Goal: Task Accomplishment & Management: Manage account settings

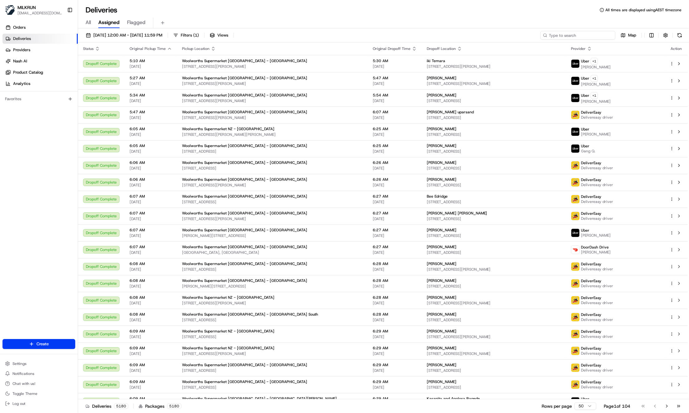
click at [586, 36] on input at bounding box center [578, 35] width 75 height 9
paste input "a6c45572-b241-4cdd-9f2d-a16ed1d0c503"
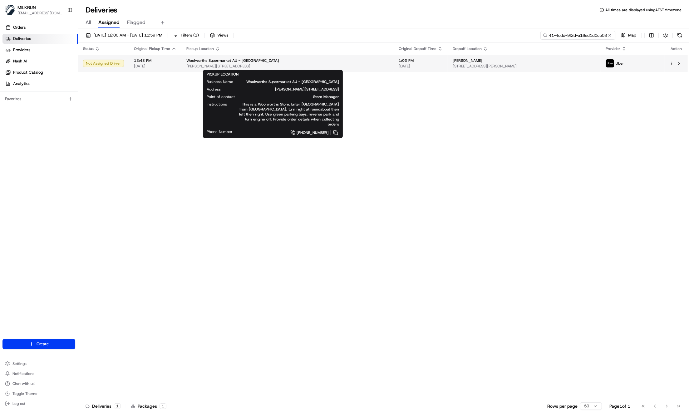
type input "a6c45572-b241-4cdd-9f2d-a16ed1d0c503"
click at [309, 68] on span "[PERSON_NAME][STREET_ADDRESS]" at bounding box center [287, 66] width 202 height 5
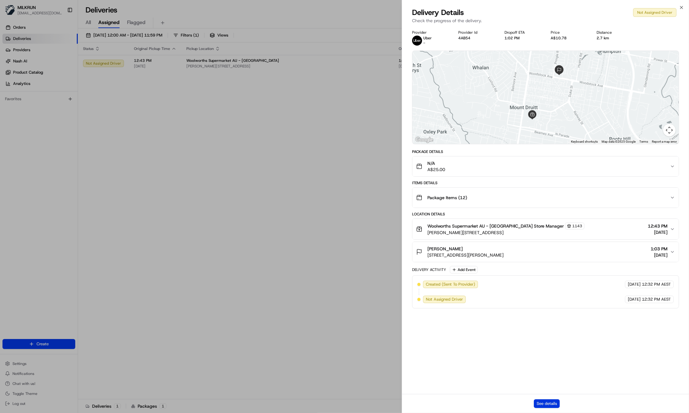
click at [547, 406] on button "See details" at bounding box center [547, 403] width 26 height 9
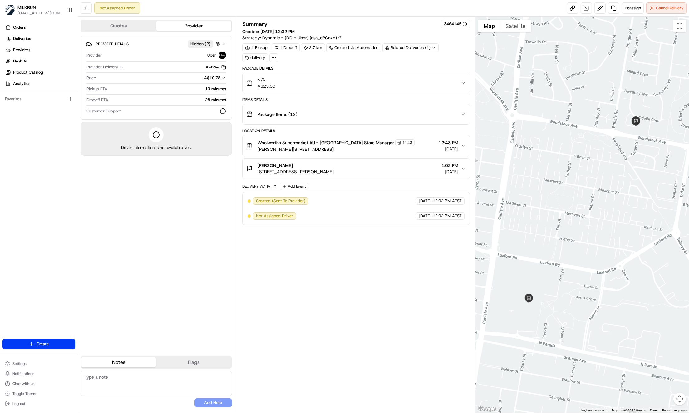
click at [465, 146] on icon "button" at bounding box center [463, 145] width 5 height 5
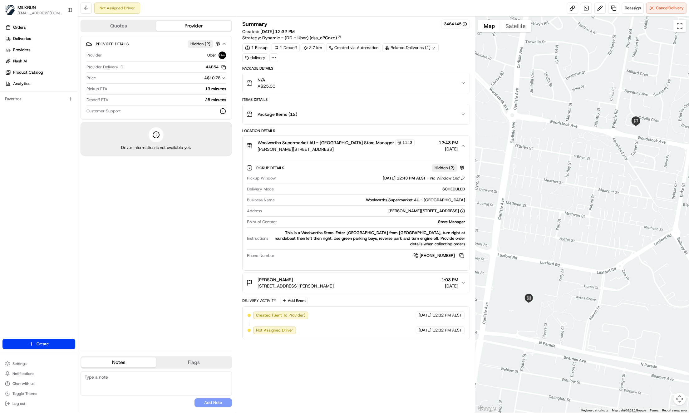
click at [460, 112] on div "Package Items ( 12 )" at bounding box center [353, 114] width 215 height 12
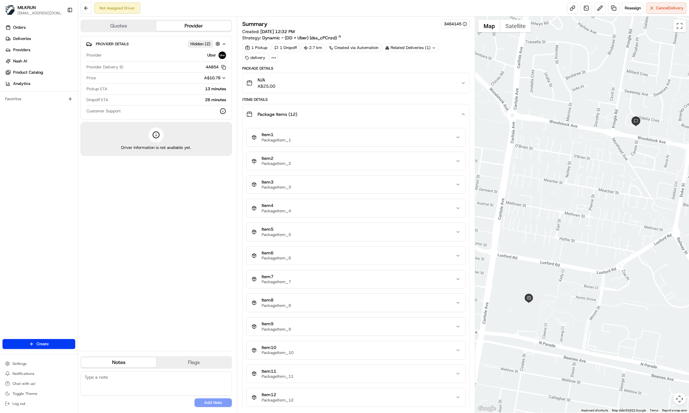
click at [461, 113] on div "Package Items ( 12 )" at bounding box center [353, 114] width 215 height 12
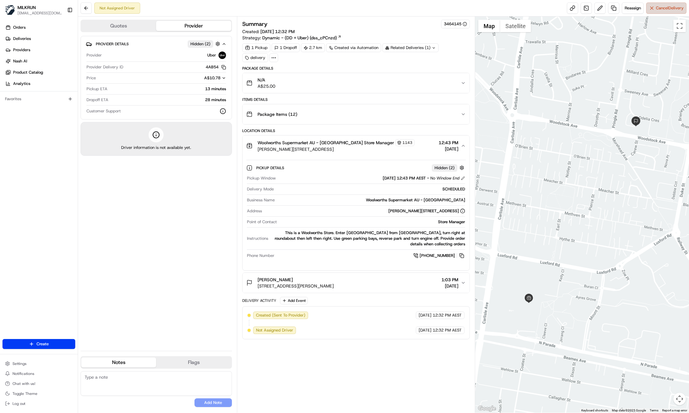
click at [659, 8] on span "Cancel Delivery" at bounding box center [670, 8] width 28 height 6
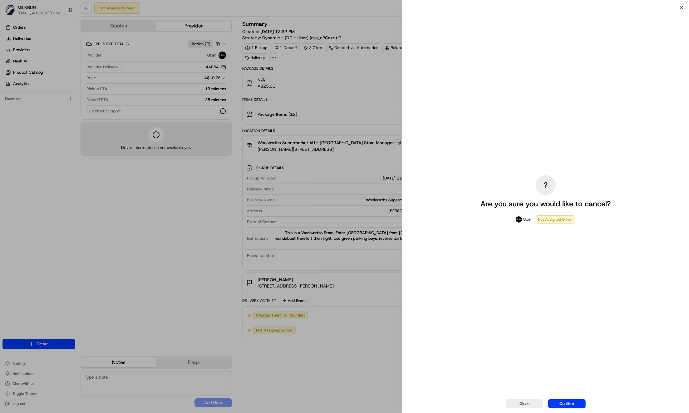
click at [573, 403] on button "Confirm" at bounding box center [566, 403] width 37 height 9
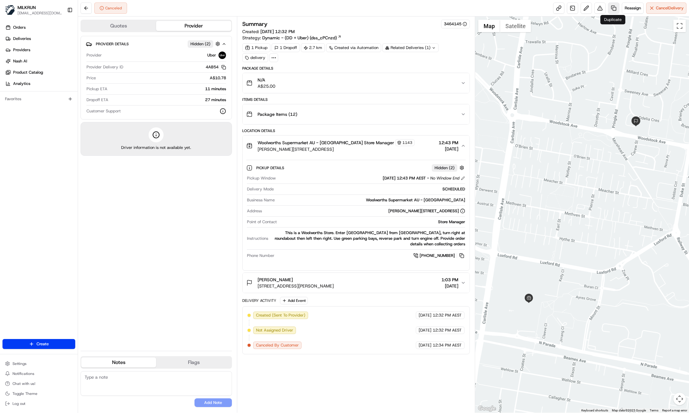
click at [613, 10] on link at bounding box center [613, 7] width 11 height 11
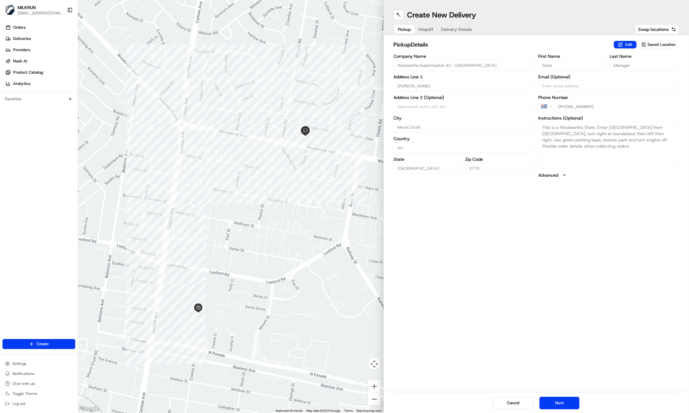
click at [430, 31] on span "Dropoff" at bounding box center [426, 29] width 15 height 6
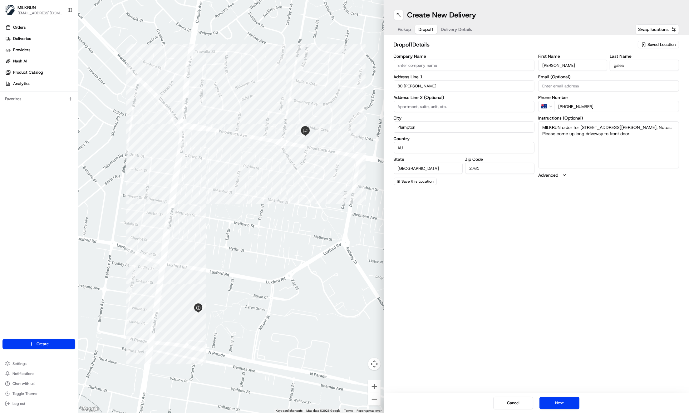
click at [399, 30] on span "Pickup" at bounding box center [404, 29] width 13 height 6
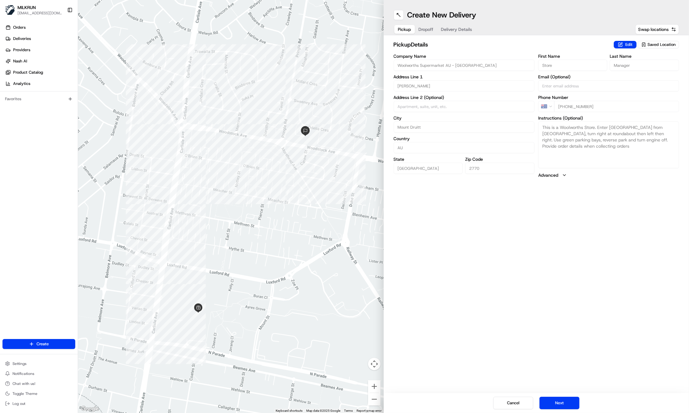
click at [463, 29] on span "Delivery Details" at bounding box center [456, 29] width 31 height 6
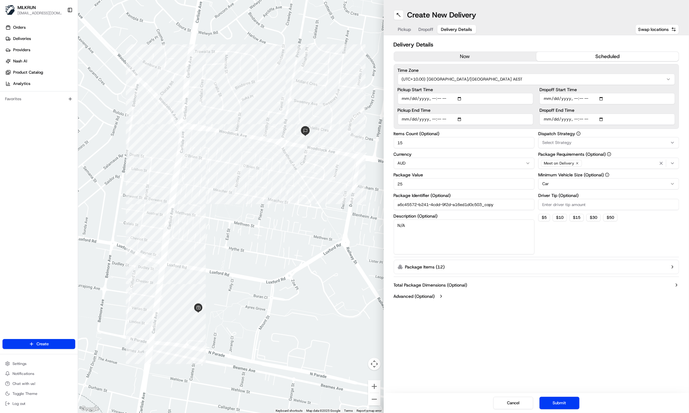
click at [473, 58] on button "now" at bounding box center [465, 56] width 142 height 9
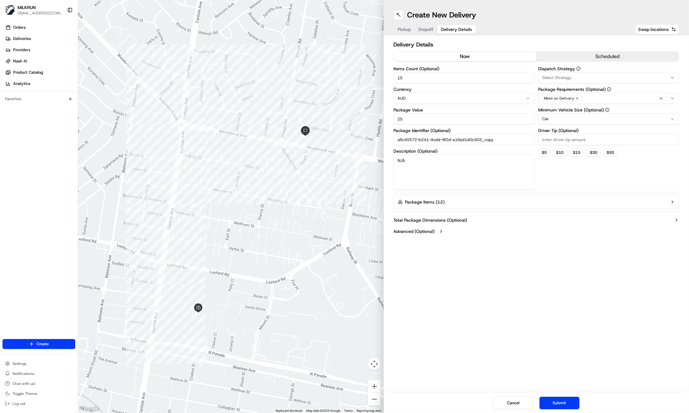
click at [673, 99] on icon "button" at bounding box center [672, 98] width 5 height 5
click at [675, 97] on html "MILKRUN [EMAIL_ADDRESS][DOMAIN_NAME] Toggle Sidebar Orders Deliveries Providers…" at bounding box center [344, 206] width 689 height 413
click at [674, 77] on icon "button" at bounding box center [672, 77] width 5 height 5
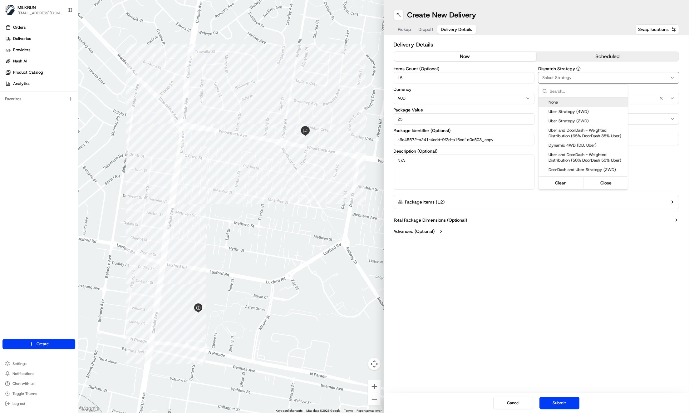
click at [675, 77] on icon "button" at bounding box center [672, 77] width 5 height 5
click at [677, 81] on html "MILKRUN [EMAIL_ADDRESS][DOMAIN_NAME] Toggle Sidebar Orders Deliveries Providers…" at bounding box center [344, 206] width 689 height 413
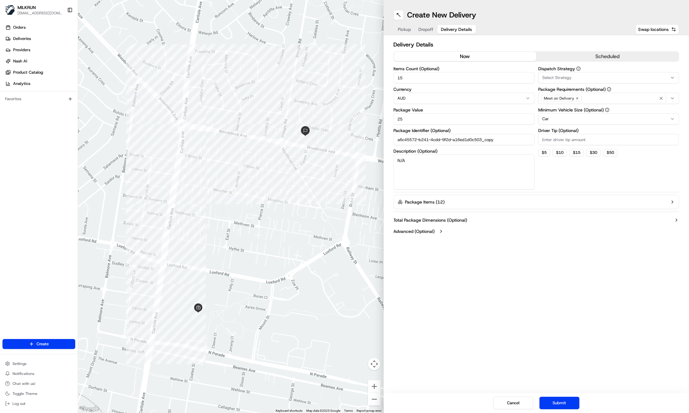
click at [408, 30] on span "Pickup" at bounding box center [404, 29] width 13 height 6
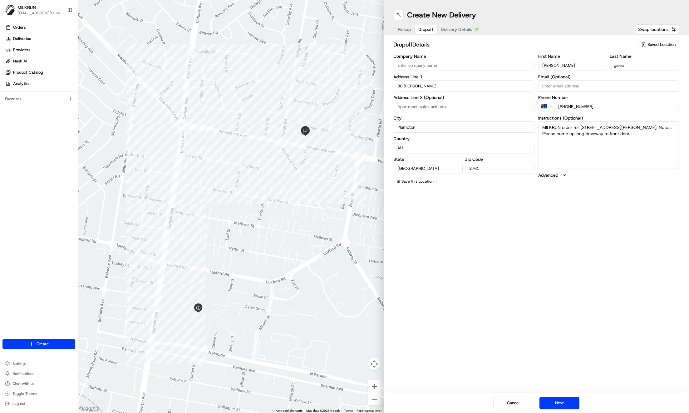
click at [426, 27] on span "Dropoff" at bounding box center [426, 29] width 15 height 6
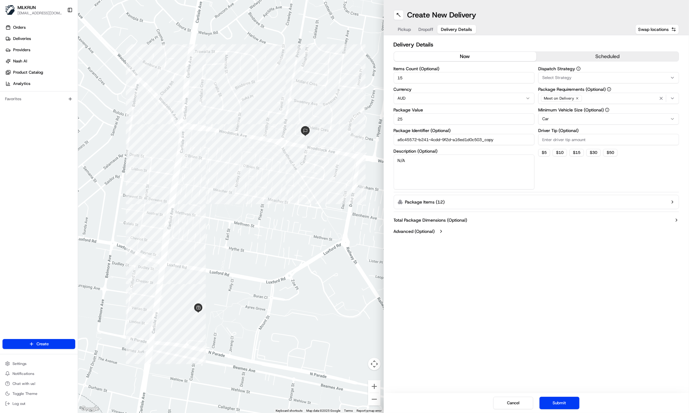
click at [459, 28] on span "Delivery Details" at bounding box center [456, 29] width 31 height 6
click at [675, 98] on div "button" at bounding box center [668, 98] width 20 height 7
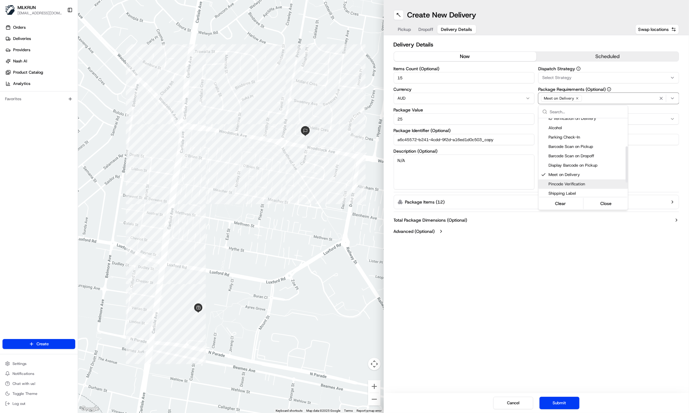
click at [601, 185] on span "Pincode Verification" at bounding box center [587, 184] width 77 height 6
click at [602, 205] on button "Close" at bounding box center [606, 203] width 43 height 9
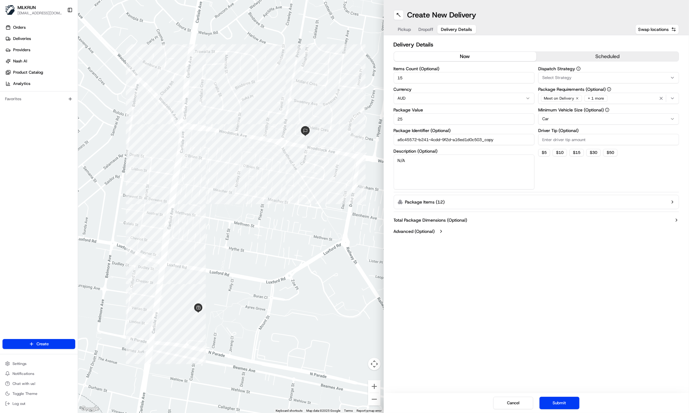
click at [564, 403] on button "Submit" at bounding box center [560, 403] width 40 height 12
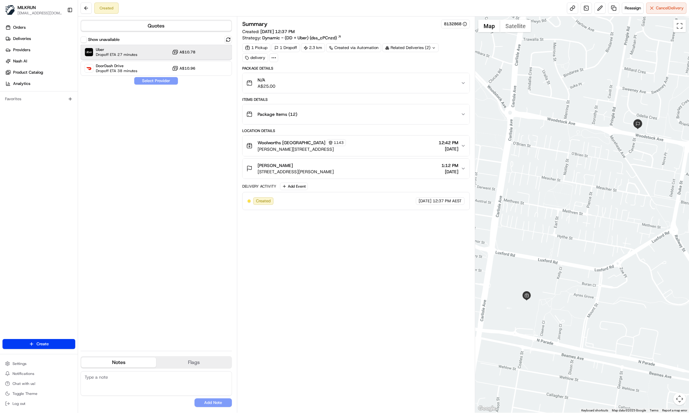
click at [132, 51] on span "Uber" at bounding box center [117, 49] width 42 height 5
click at [163, 82] on button "Assign Provider" at bounding box center [156, 80] width 44 height 7
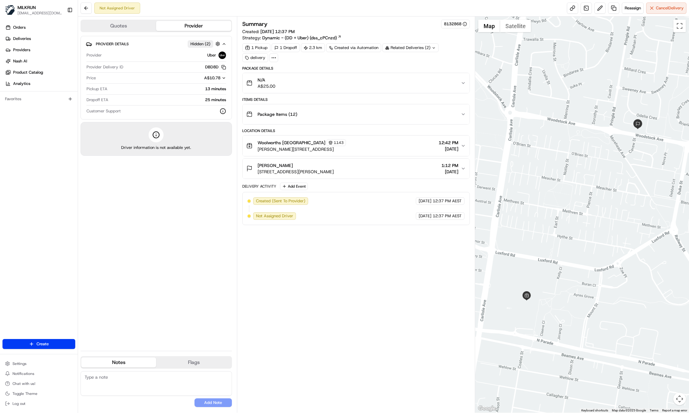
drag, startPoint x: 124, startPoint y: 268, endPoint x: 170, endPoint y: 258, distance: 46.9
click at [125, 267] on div "Provider Details Hidden ( 2 ) Provider Uber Provider Delivery ID DBD8D Copy del…" at bounding box center [156, 191] width 151 height 310
click at [166, 256] on div "Provider Details Hidden ( 2 ) Provider Uber Provider Delivery ID DBD8D Copy del…" at bounding box center [156, 191] width 151 height 310
click at [466, 167] on icon "button" at bounding box center [463, 168] width 5 height 5
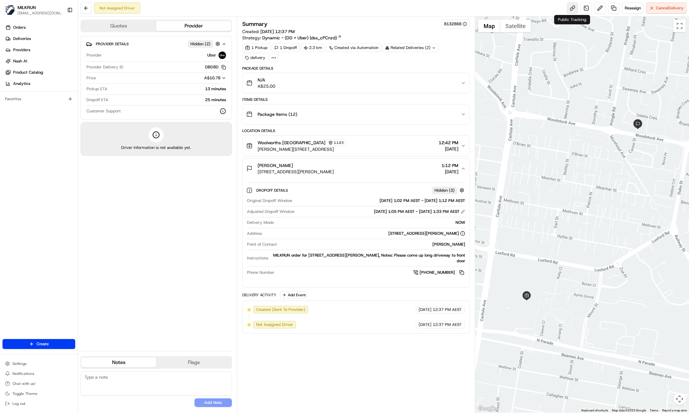
click at [572, 9] on link at bounding box center [572, 7] width 11 height 11
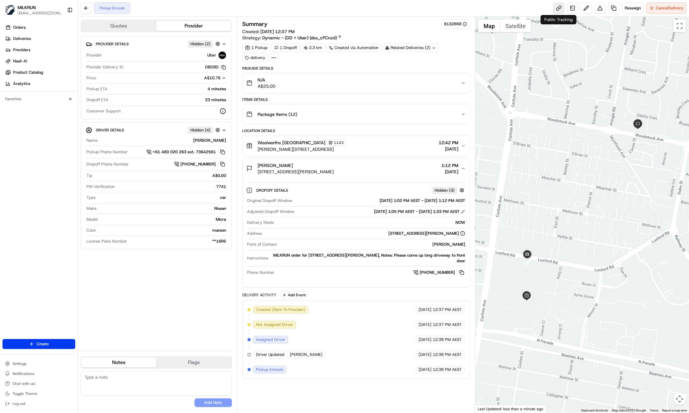
click at [560, 8] on link at bounding box center [558, 7] width 11 height 11
